Goal: Task Accomplishment & Management: Complete application form

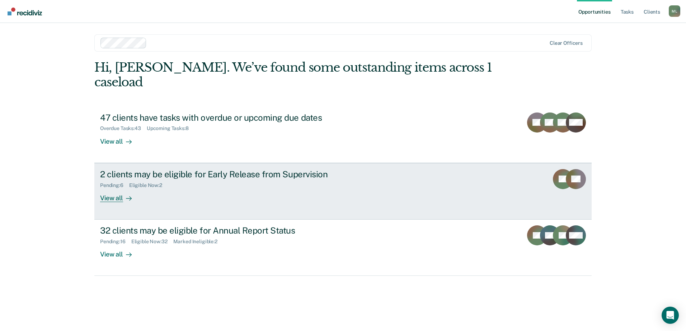
click at [258, 169] on div "2 clients may be eligible for Early Release from Supervision" at bounding box center [226, 174] width 252 height 10
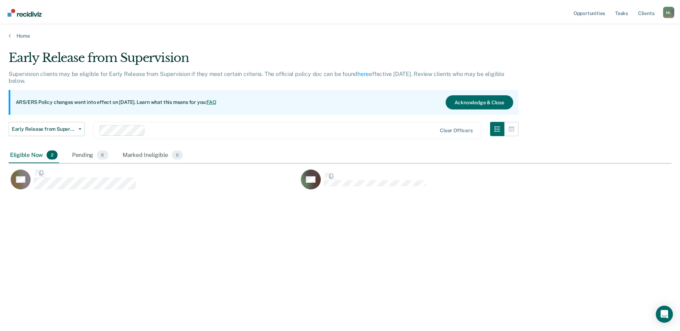
scroll to position [223, 663]
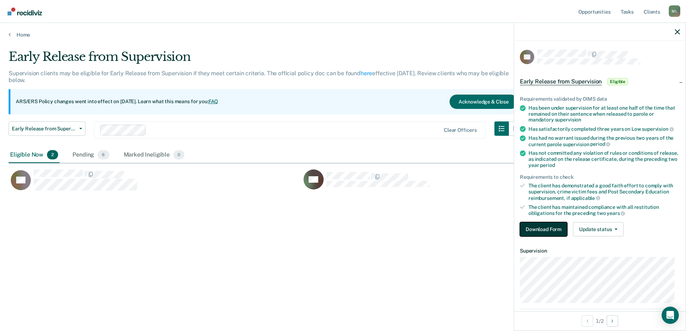
click at [534, 224] on button "Download Form" at bounding box center [543, 229] width 47 height 14
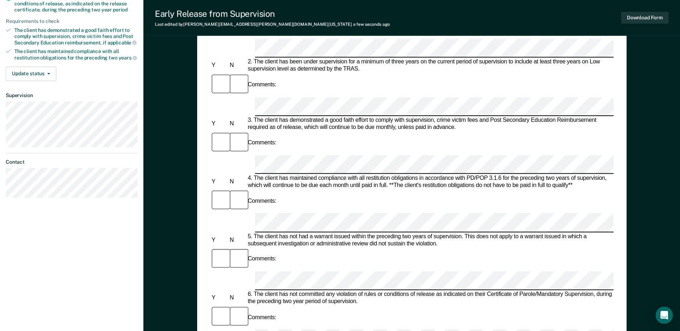
scroll to position [179, 0]
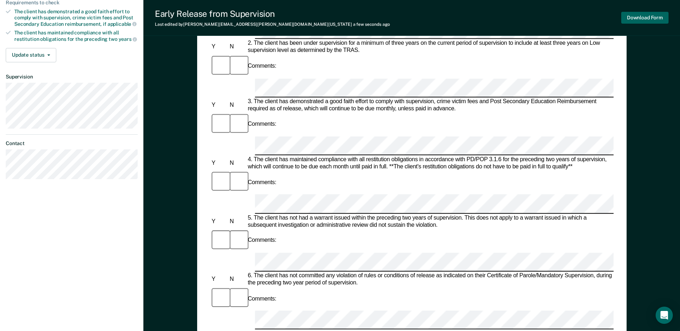
scroll to position [165, 0]
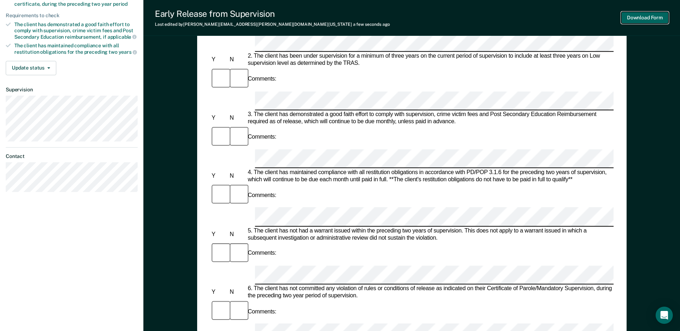
click at [656, 14] on button "Download Form" at bounding box center [645, 18] width 47 height 12
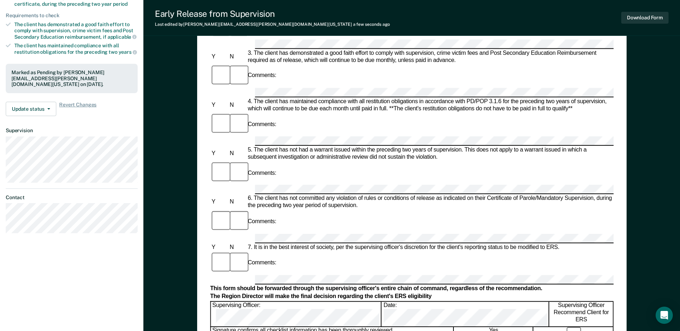
click at [241, 209] on form "Early Release from Supervision (ERS) Checklist, Recommendation, and Determinati…" at bounding box center [411, 278] width 403 height 740
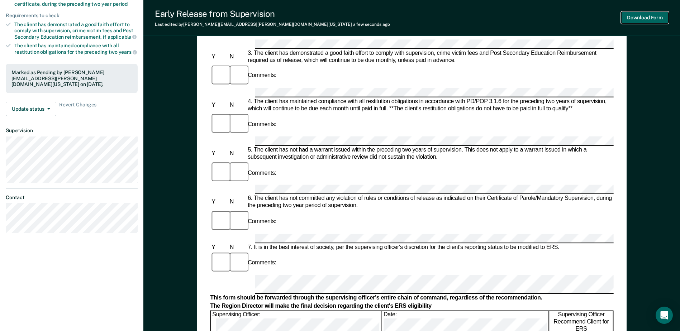
click at [642, 16] on button "Download Form" at bounding box center [645, 18] width 47 height 12
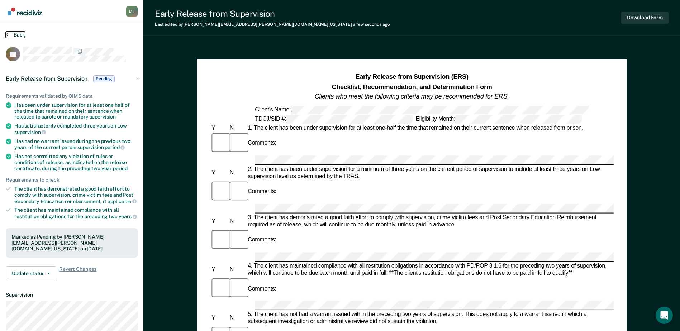
click at [13, 36] on button "Back" at bounding box center [15, 35] width 19 height 6
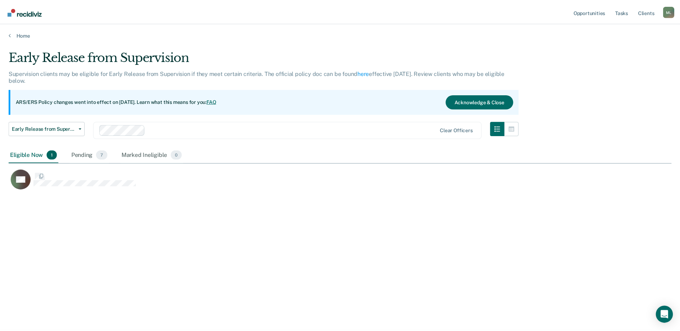
scroll to position [223, 663]
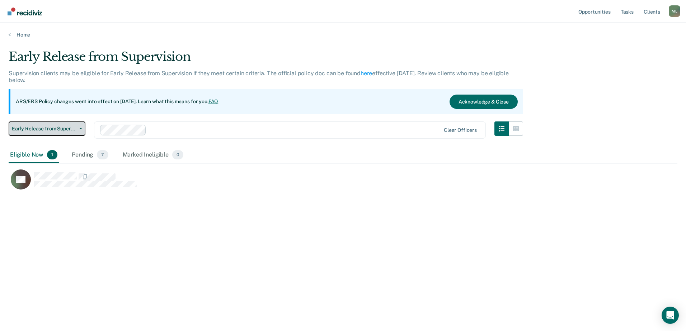
click at [52, 132] on span "Early Release from Supervision" at bounding box center [44, 129] width 65 height 6
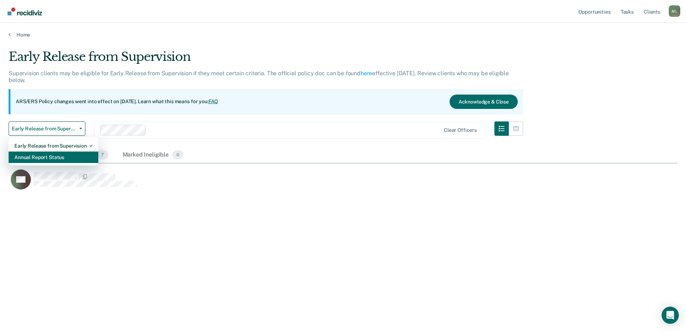
click at [49, 155] on div "Annual Report Status" at bounding box center [53, 157] width 78 height 11
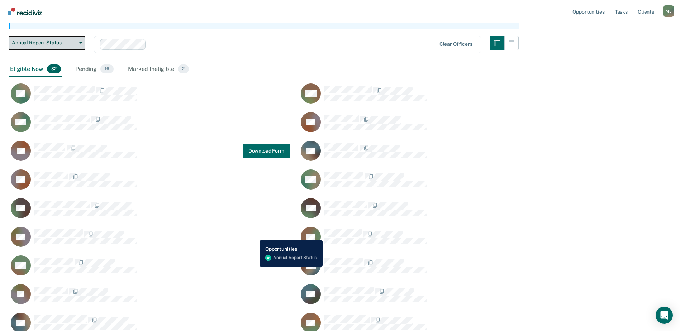
scroll to position [108, 0]
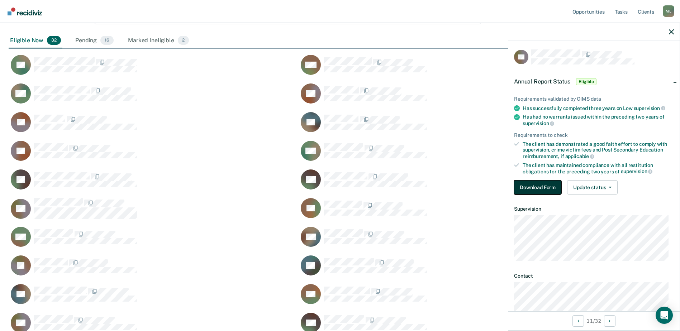
click at [524, 186] on button "Download Form" at bounding box center [537, 187] width 47 height 14
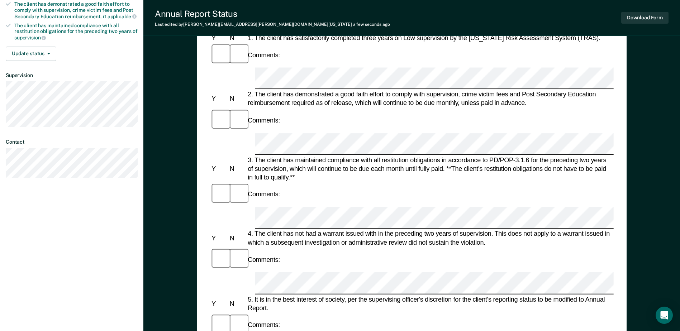
scroll to position [143, 0]
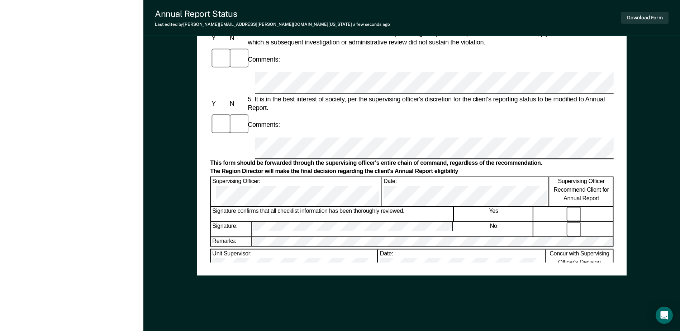
scroll to position [344, 0]
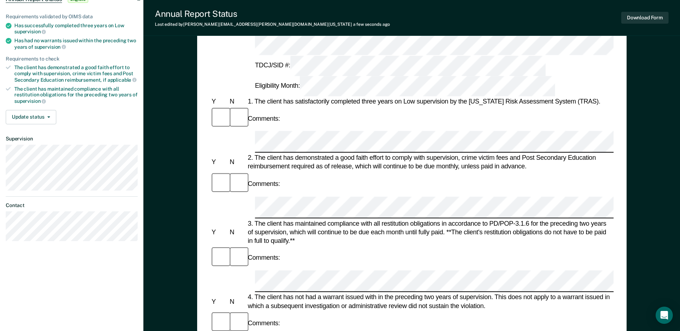
scroll to position [0, 0]
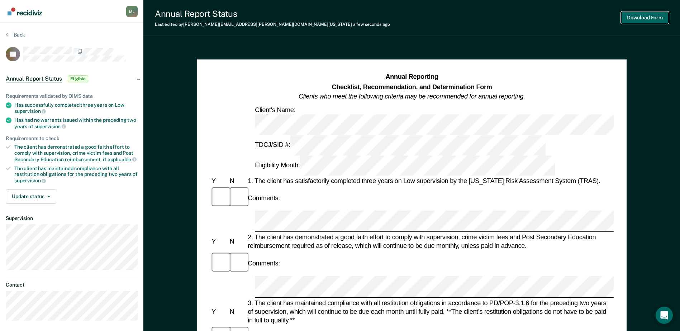
click at [649, 16] on button "Download Form" at bounding box center [645, 18] width 47 height 12
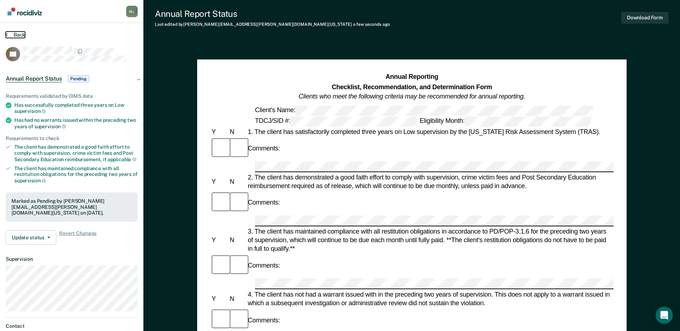
click at [10, 34] on button "Back" at bounding box center [15, 35] width 19 height 6
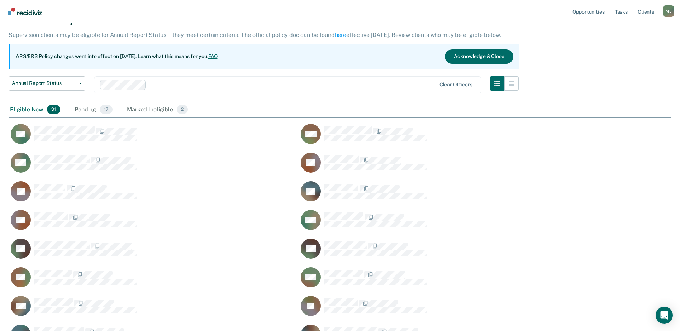
scroll to position [36, 0]
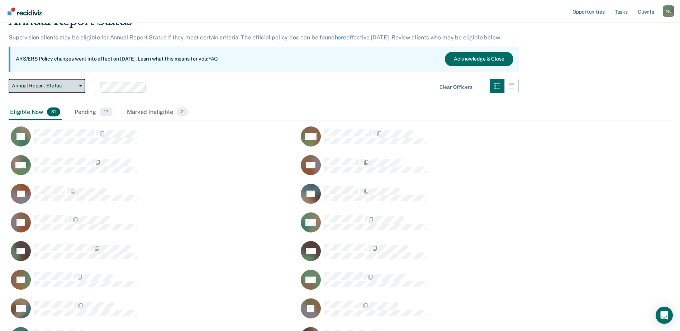
click at [43, 85] on span "Annual Report Status" at bounding box center [44, 86] width 65 height 6
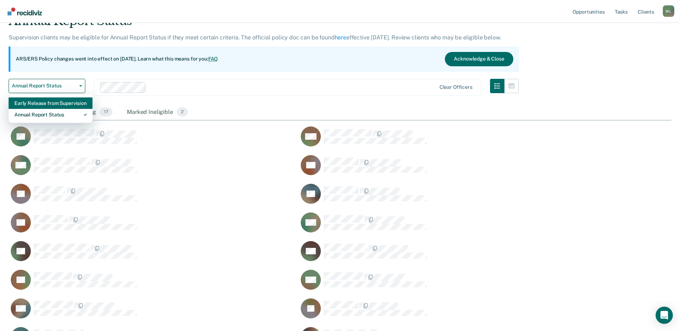
click at [41, 104] on div "Early Release from Supervision" at bounding box center [50, 103] width 72 height 11
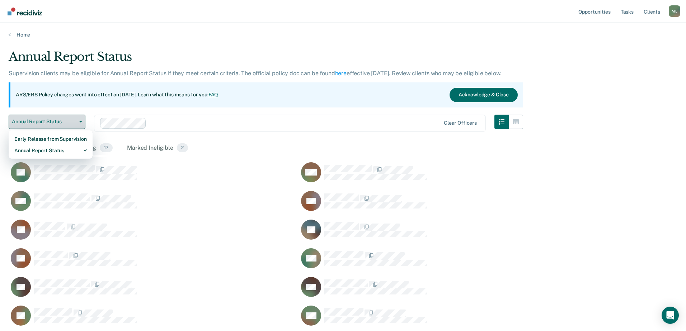
scroll to position [6, 6]
